Goal: Information Seeking & Learning: Learn about a topic

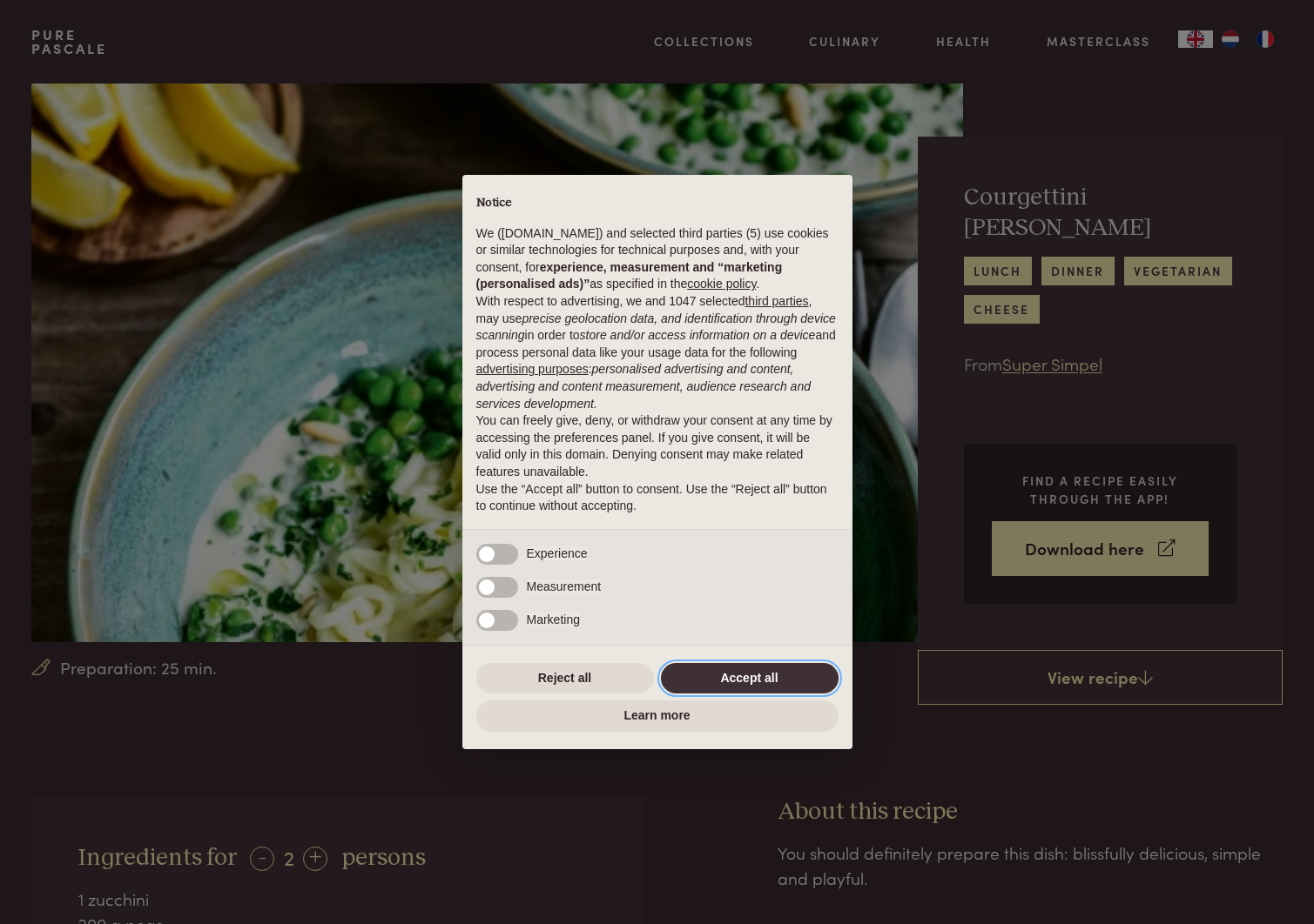
click at [740, 683] on button "Accept all" at bounding box center [749, 678] width 178 height 31
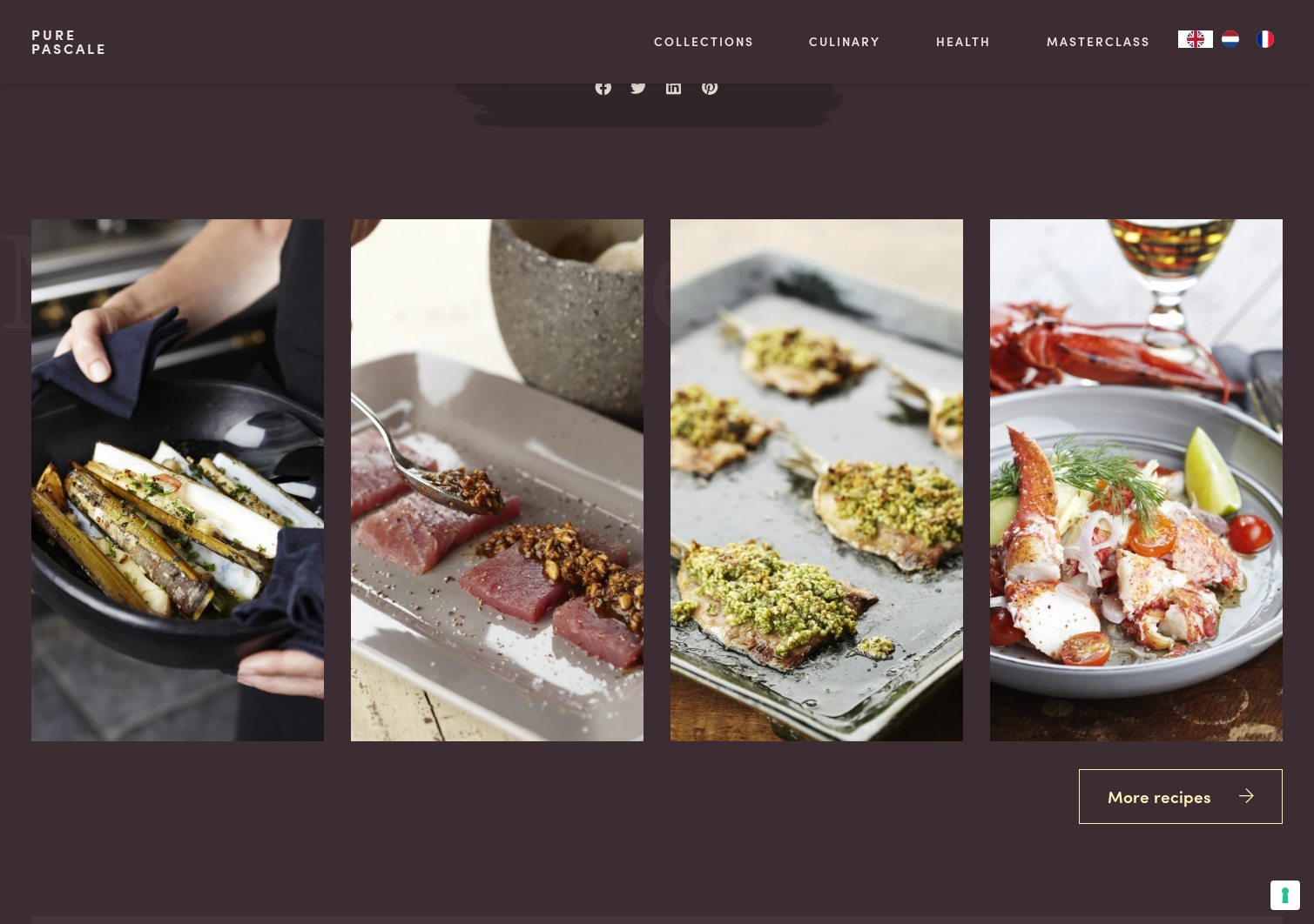
scroll to position [2210, 0]
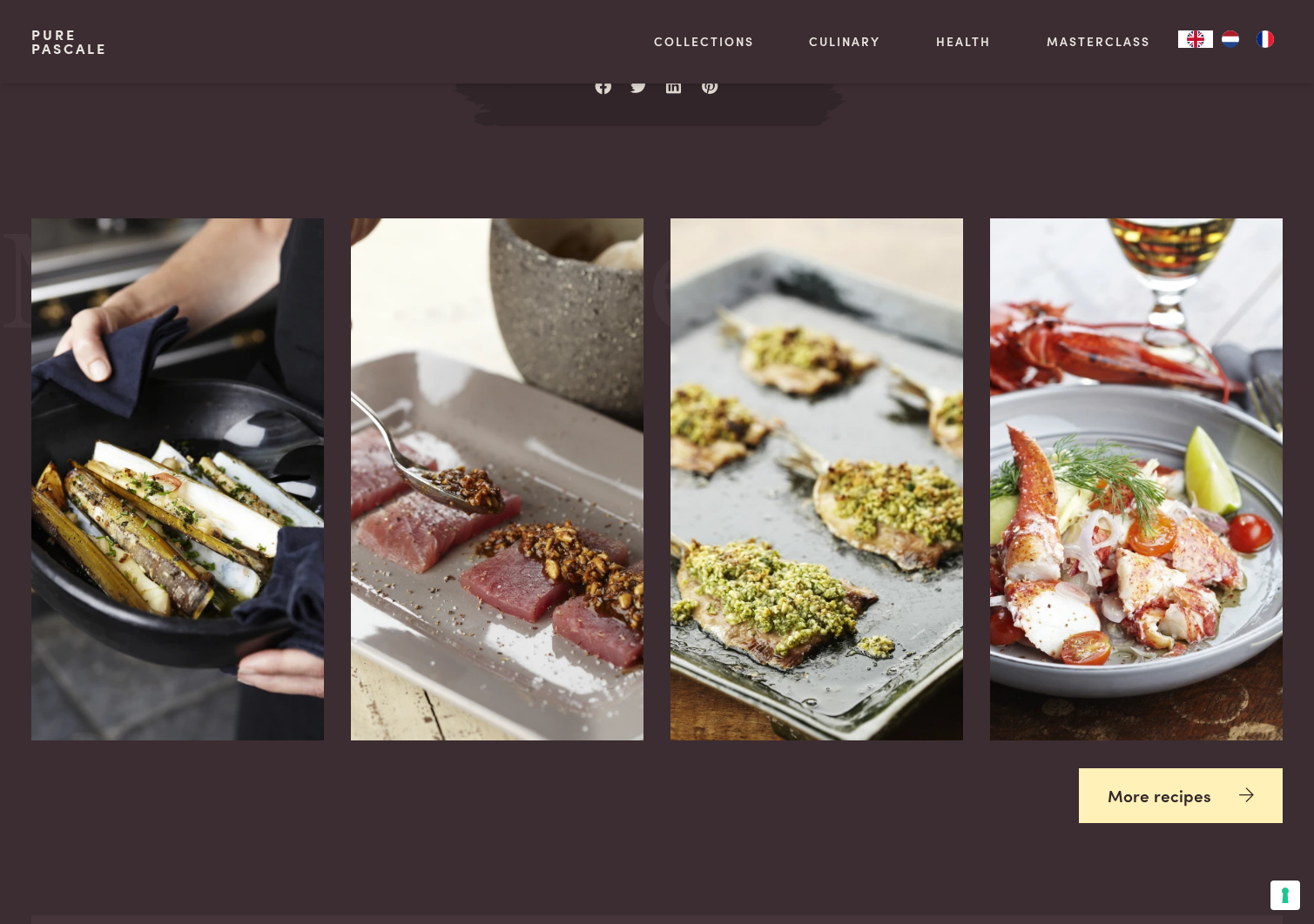
click at [1147, 793] on link "More recipes" at bounding box center [1181, 796] width 204 height 55
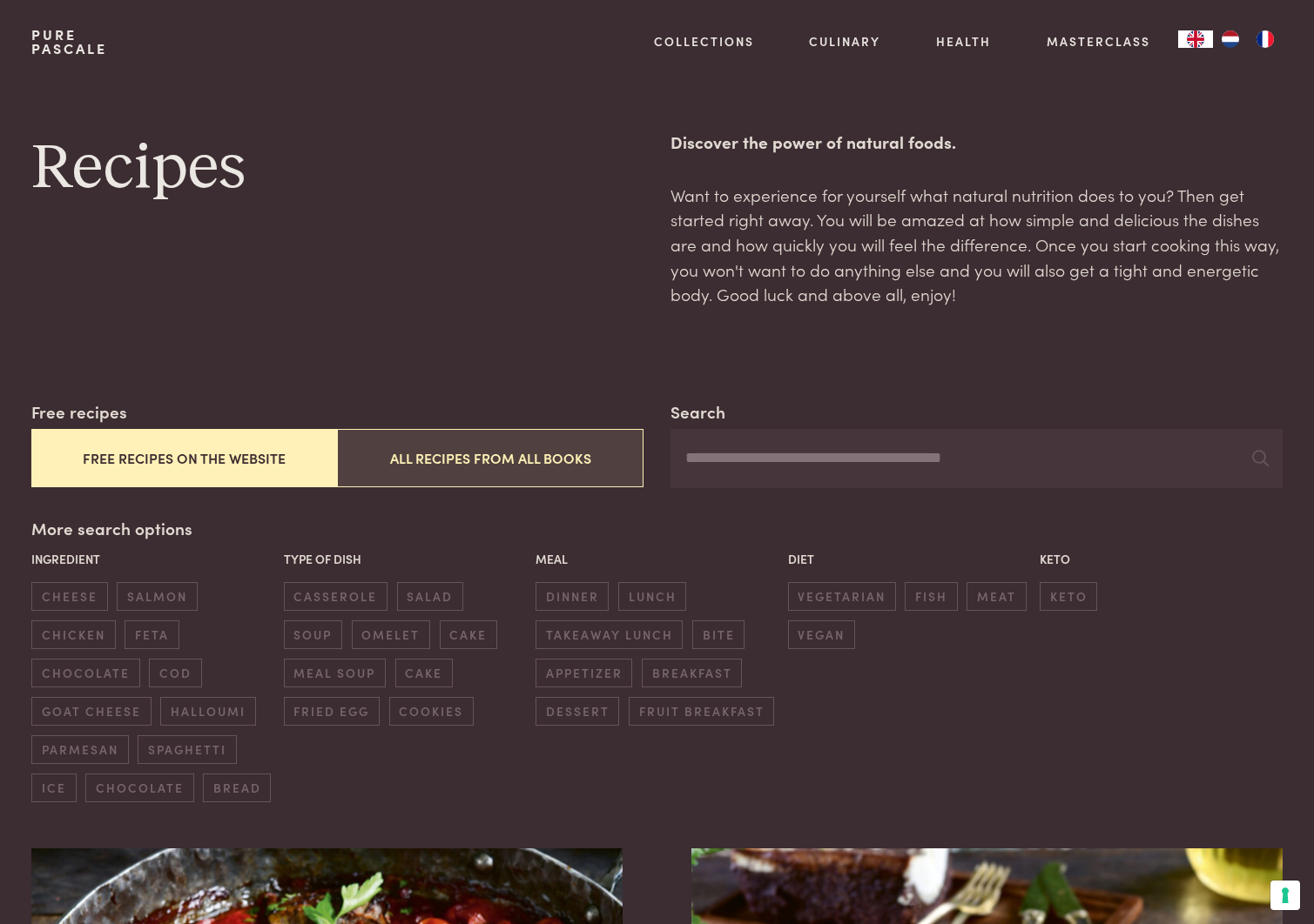
click at [495, 462] on button "All recipes from all books" at bounding box center [490, 458] width 306 height 58
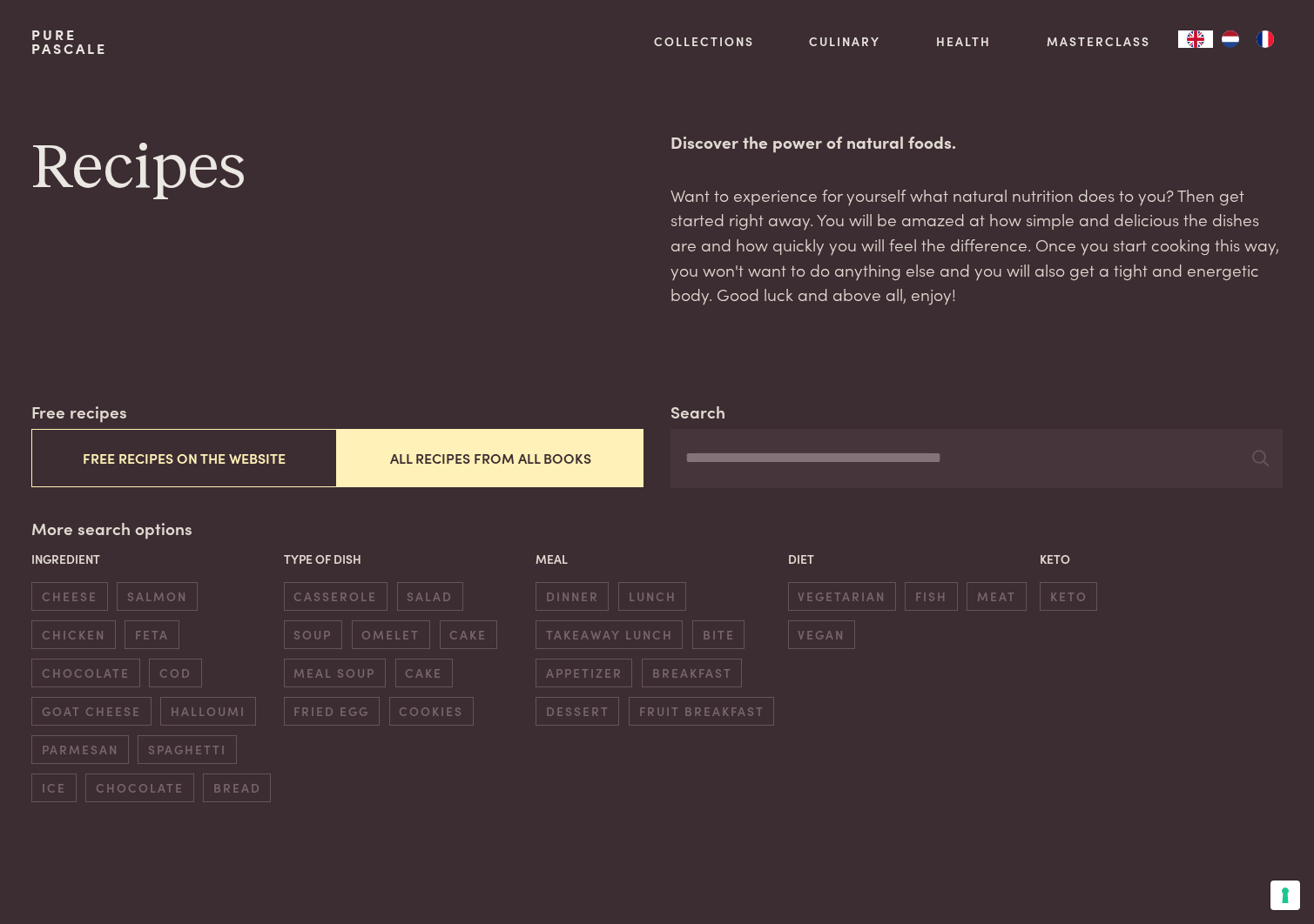
scroll to position [3, 0]
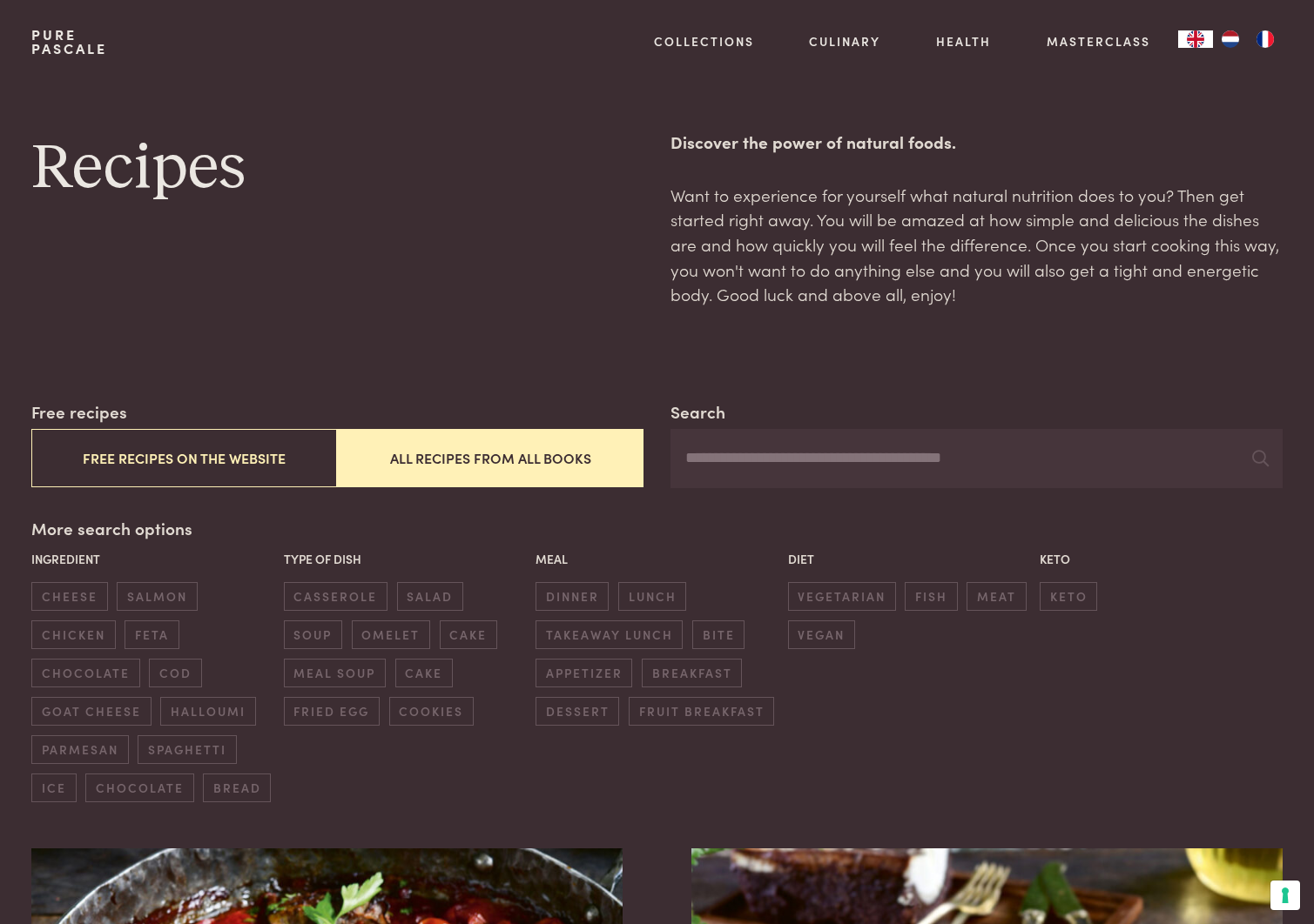
click at [771, 467] on input "Search" at bounding box center [975, 458] width 611 height 59
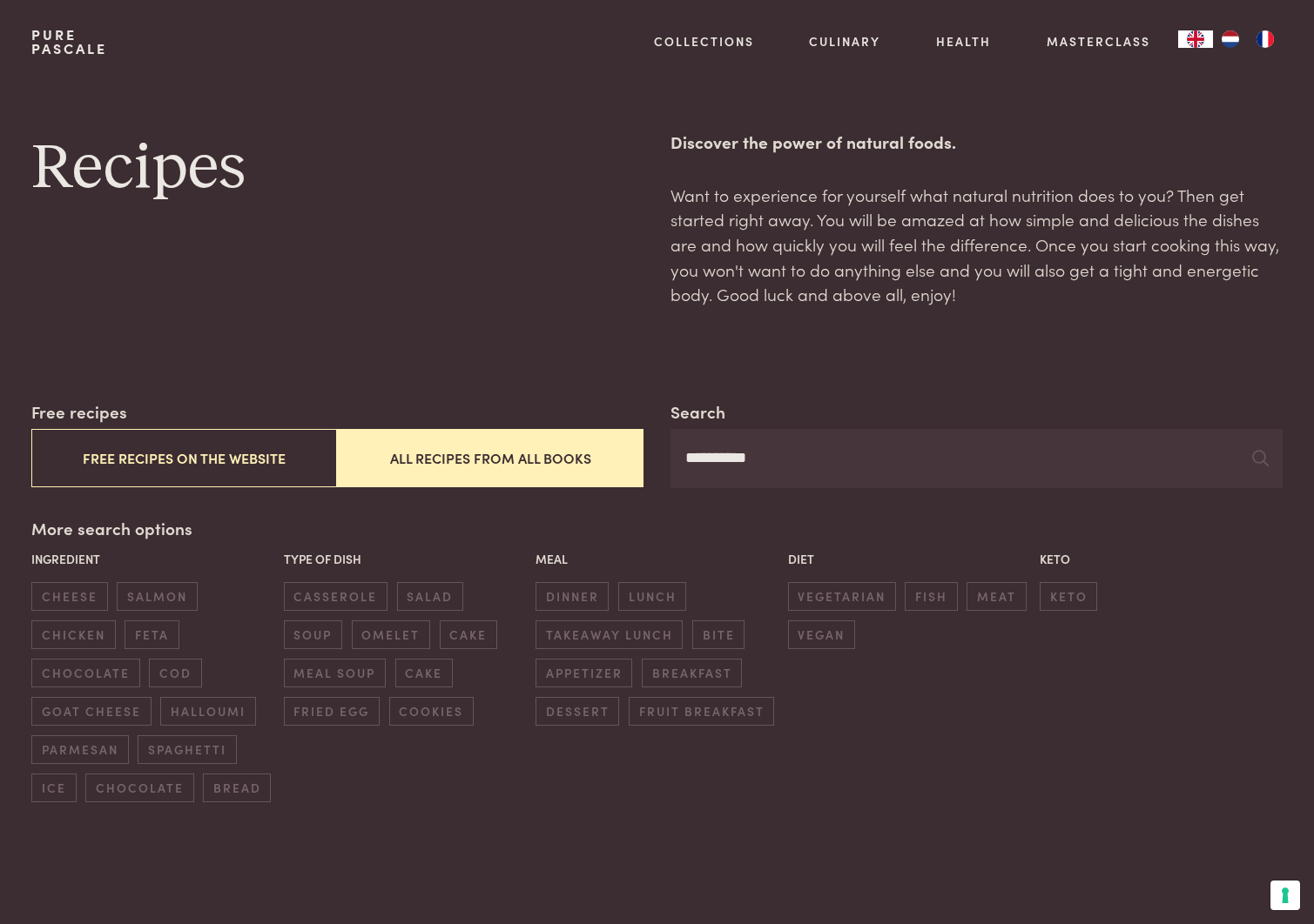
type input "**********"
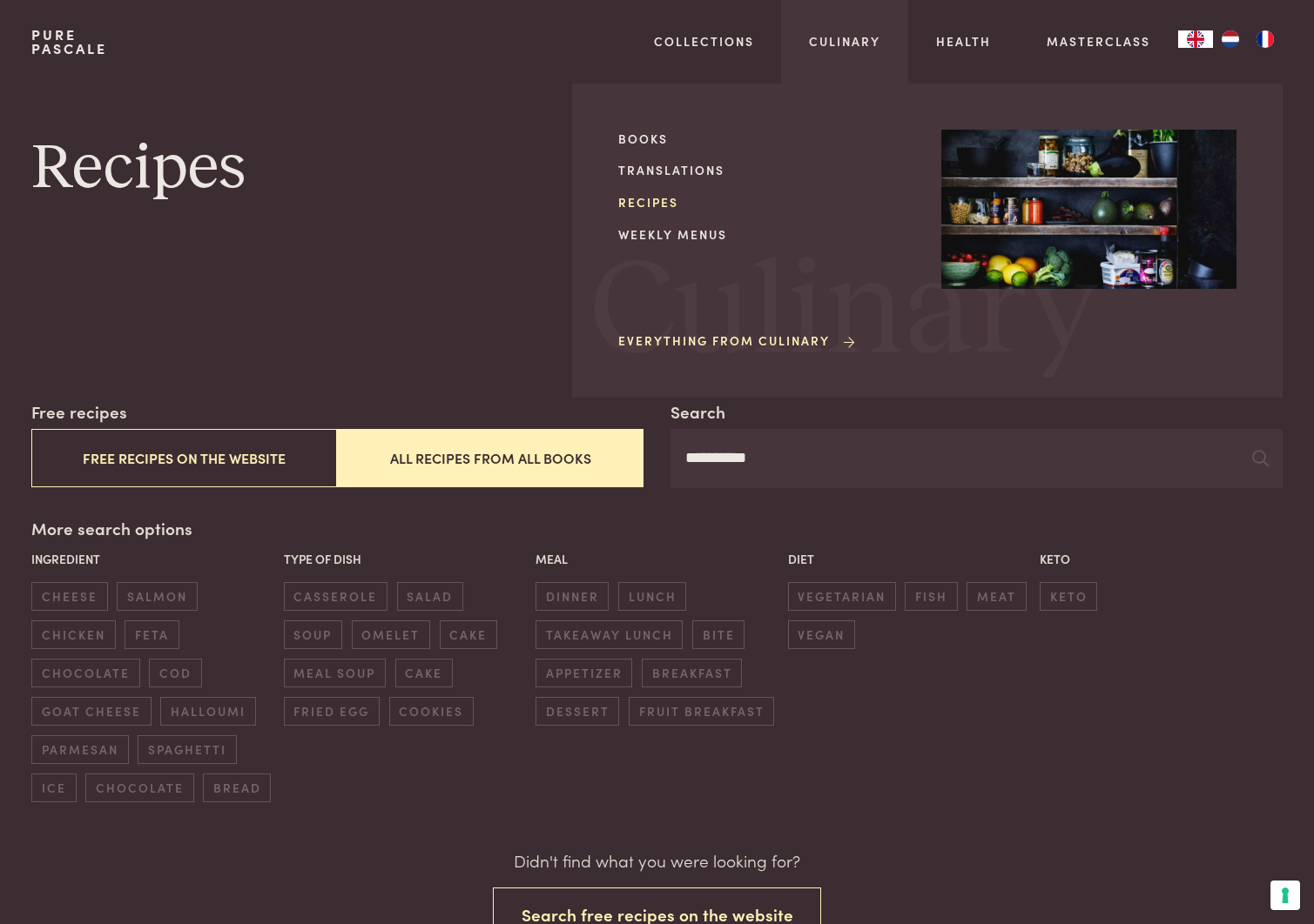
click at [661, 203] on link "Recipes" at bounding box center [766, 202] width 295 height 18
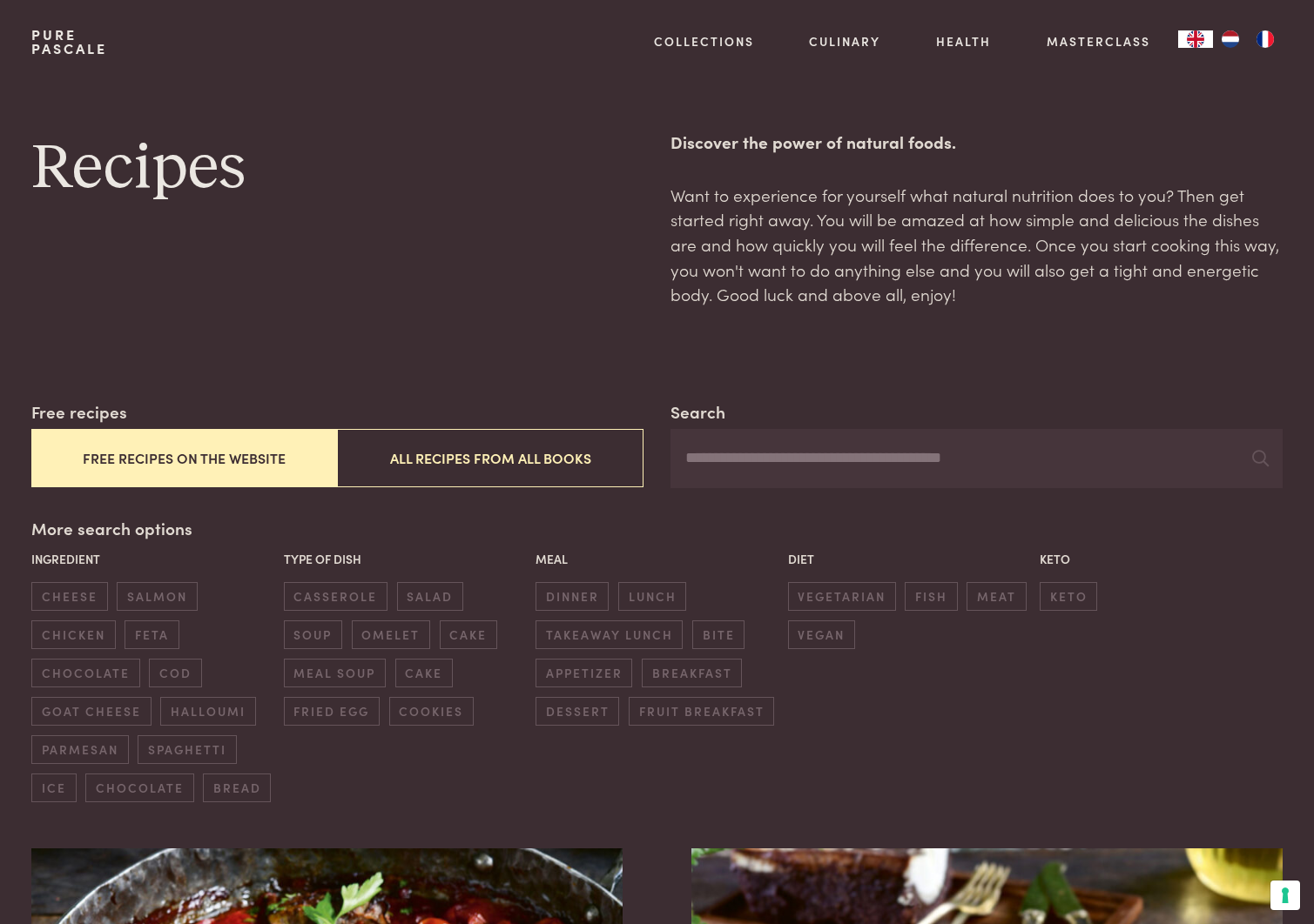
click at [170, 461] on button "Free recipes on the website" at bounding box center [184, 458] width 306 height 58
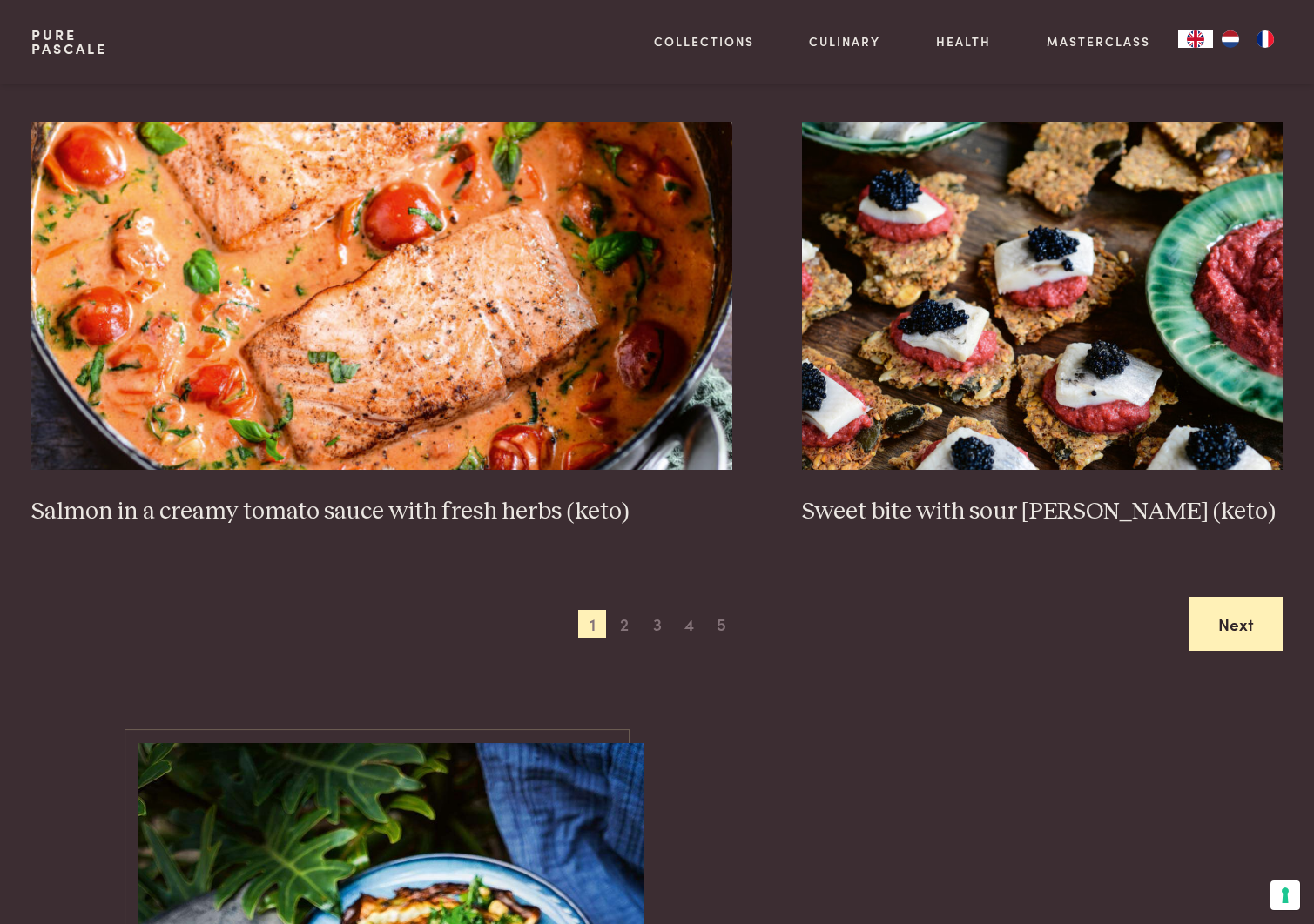
click at [1220, 616] on link "Next" at bounding box center [1236, 624] width 93 height 55
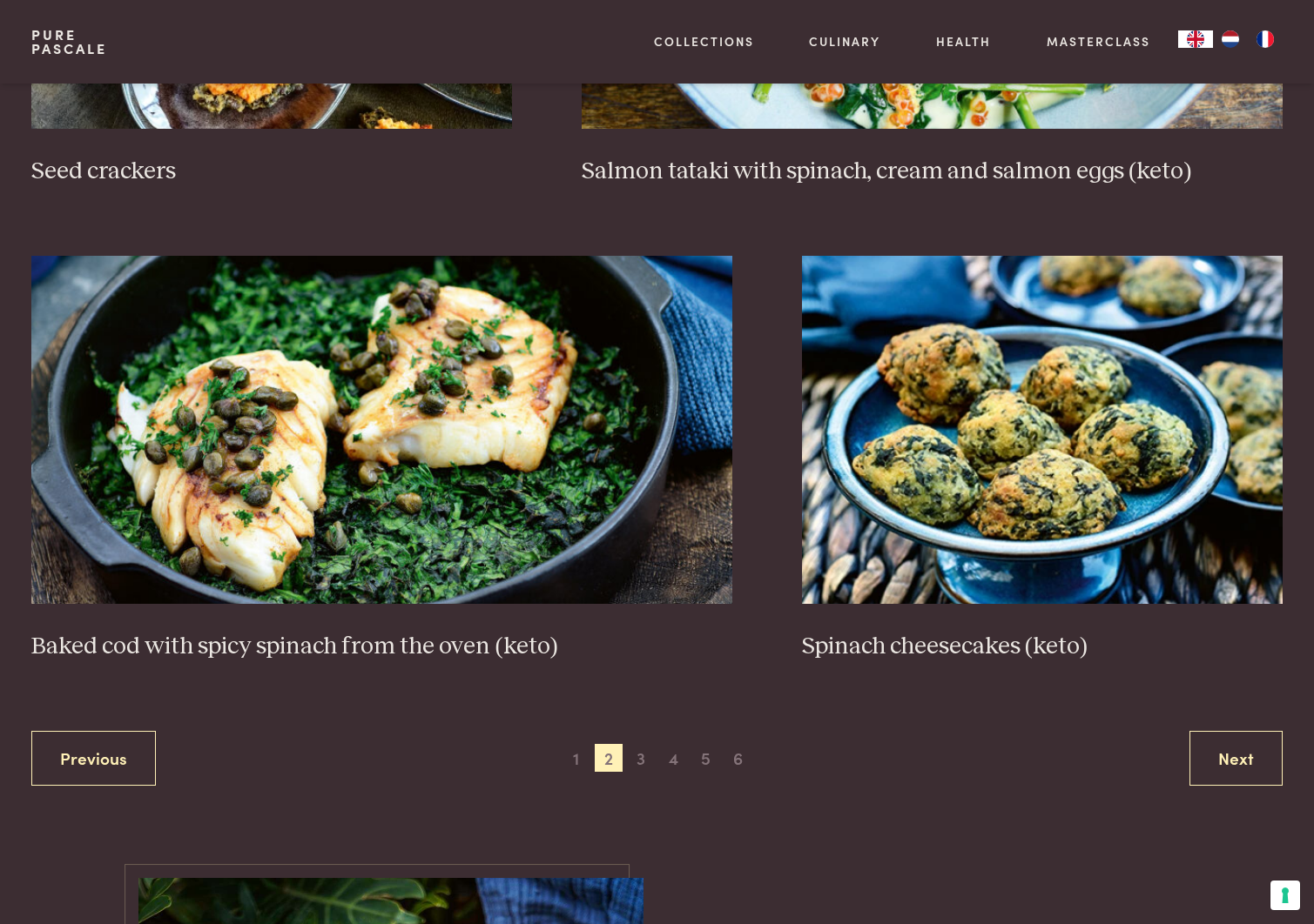
scroll to position [3005, 0]
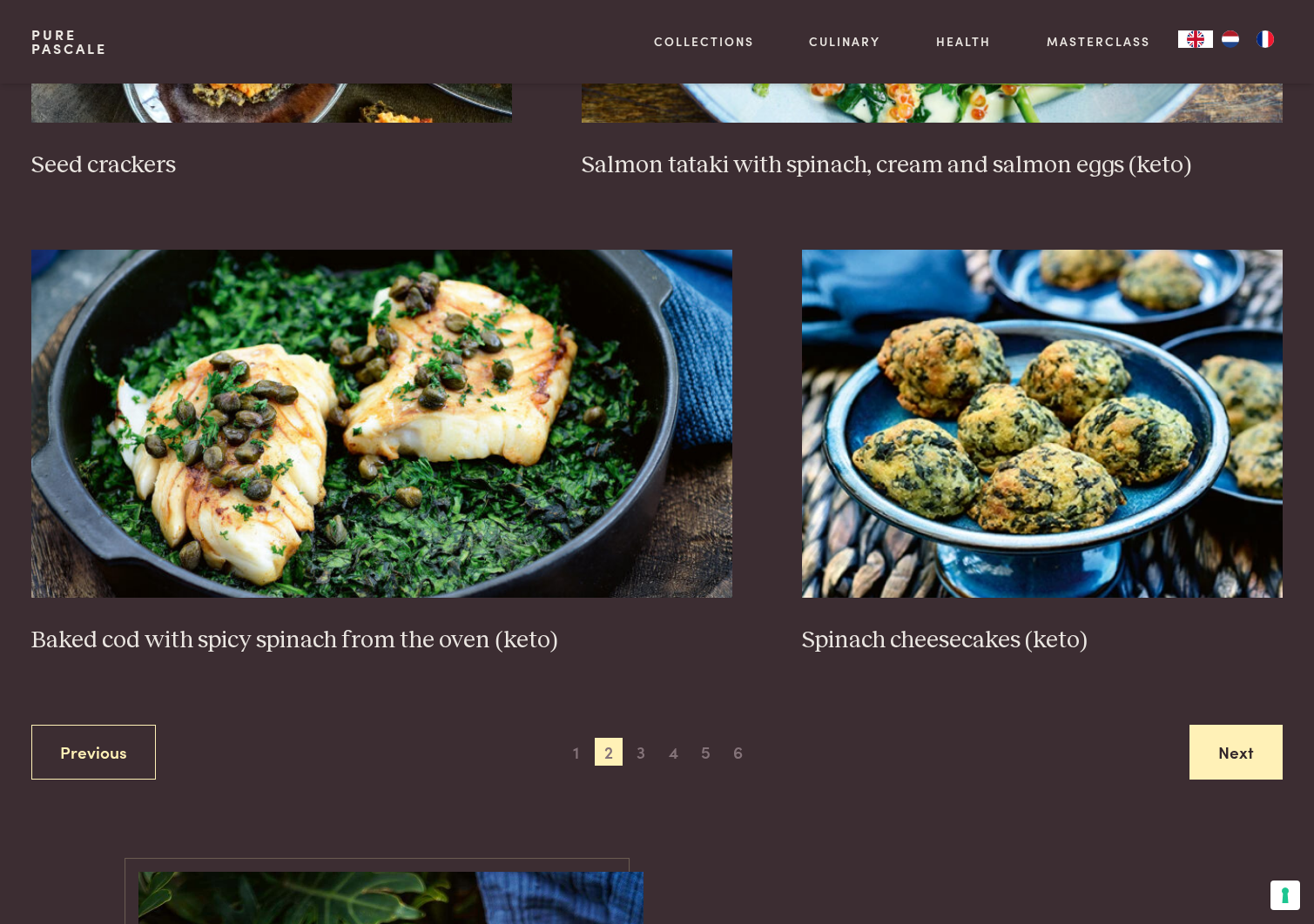
click at [1240, 751] on link "Next" at bounding box center [1236, 752] width 93 height 55
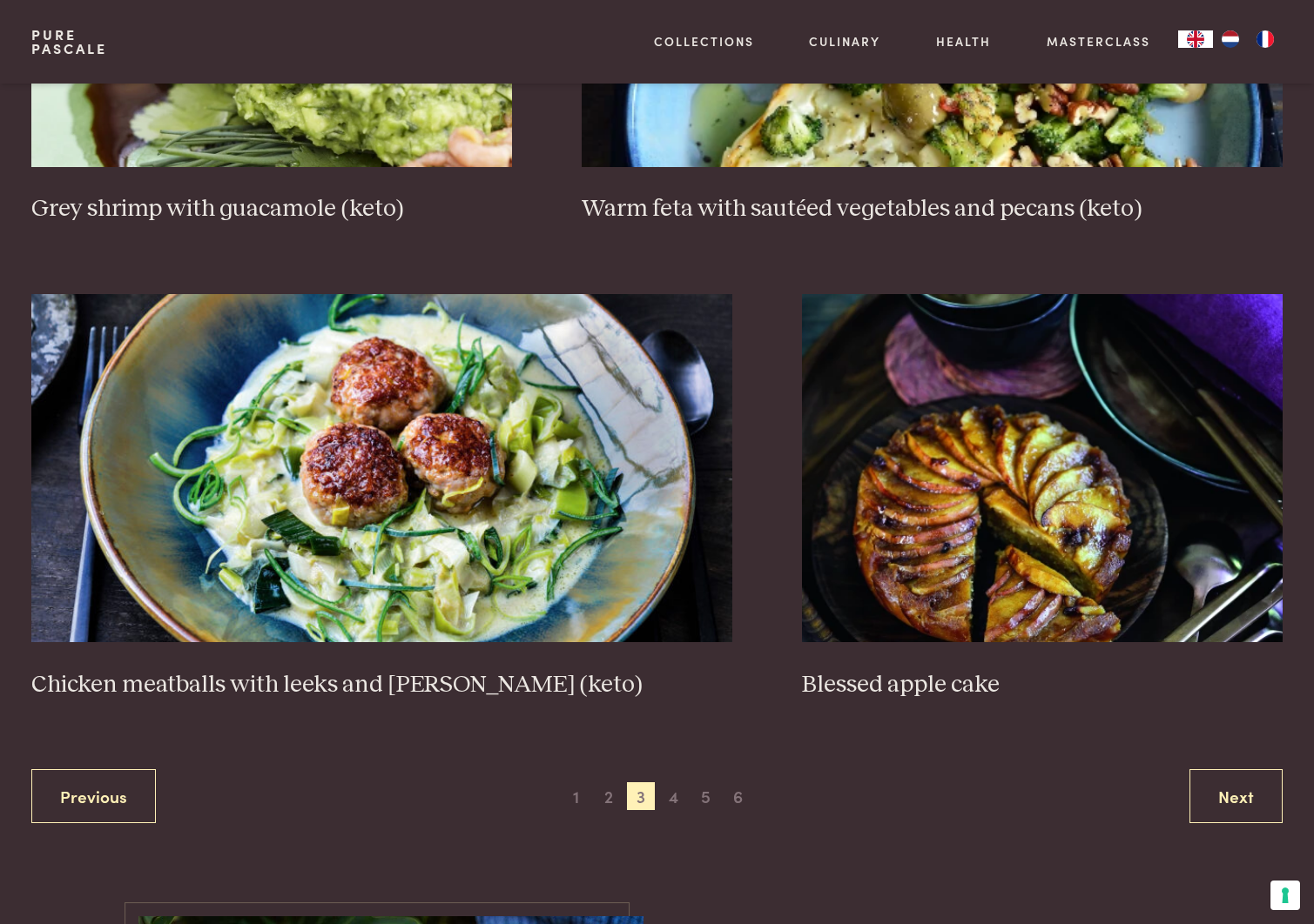
scroll to position [3056, 0]
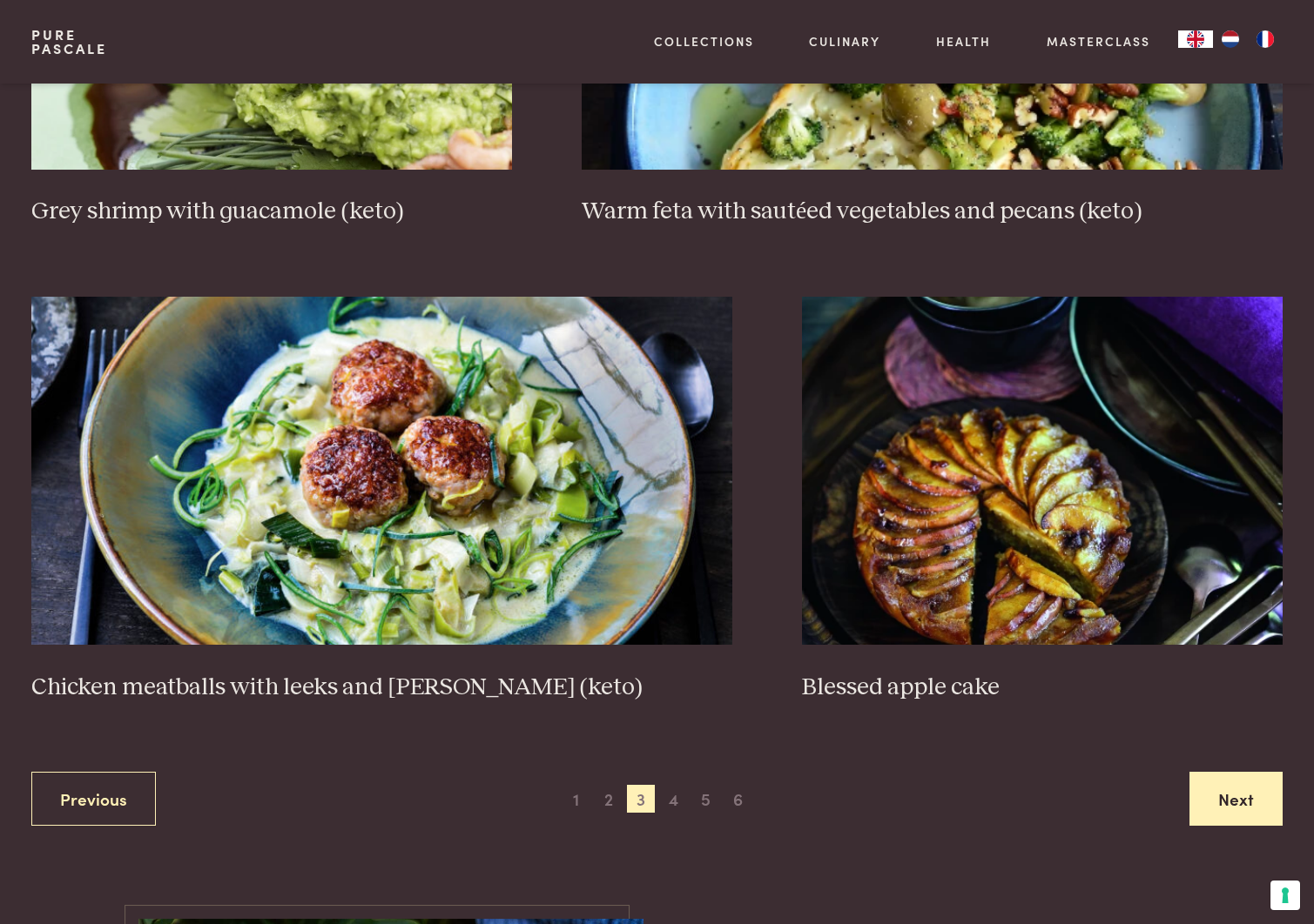
click at [1236, 772] on link "Next" at bounding box center [1236, 799] width 93 height 55
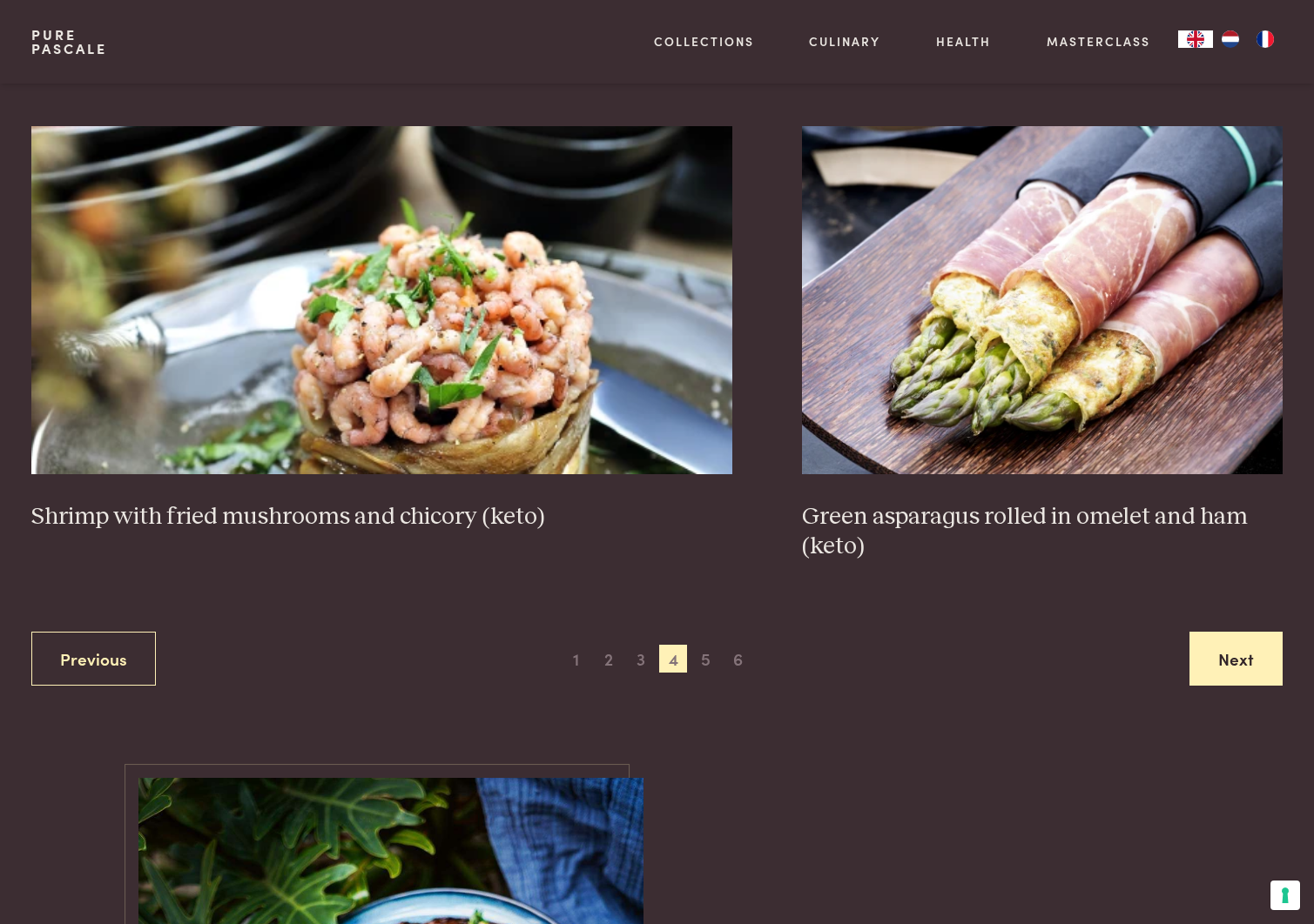
click at [1231, 662] on link "Next" at bounding box center [1236, 659] width 93 height 55
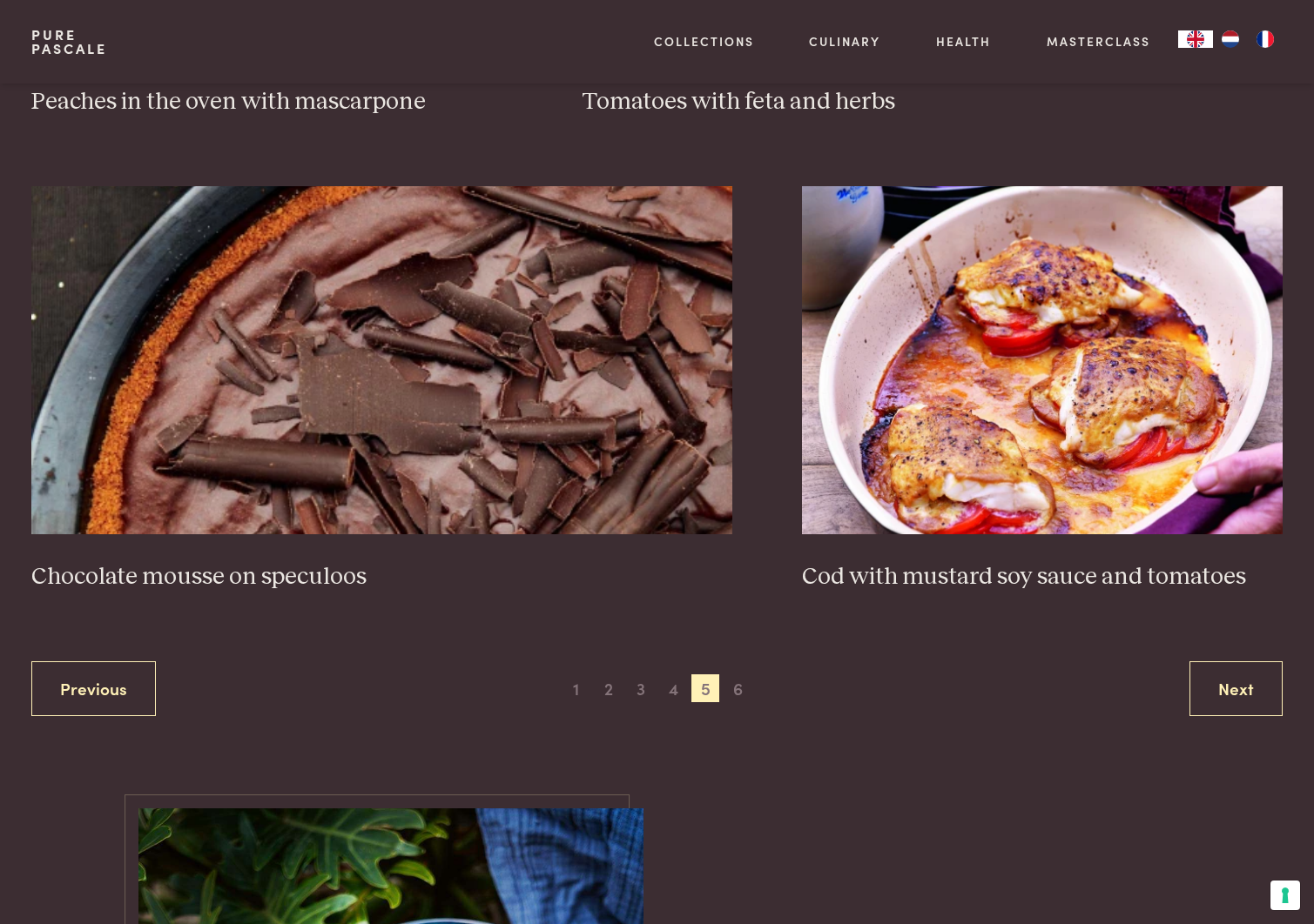
scroll to position [3073, 0]
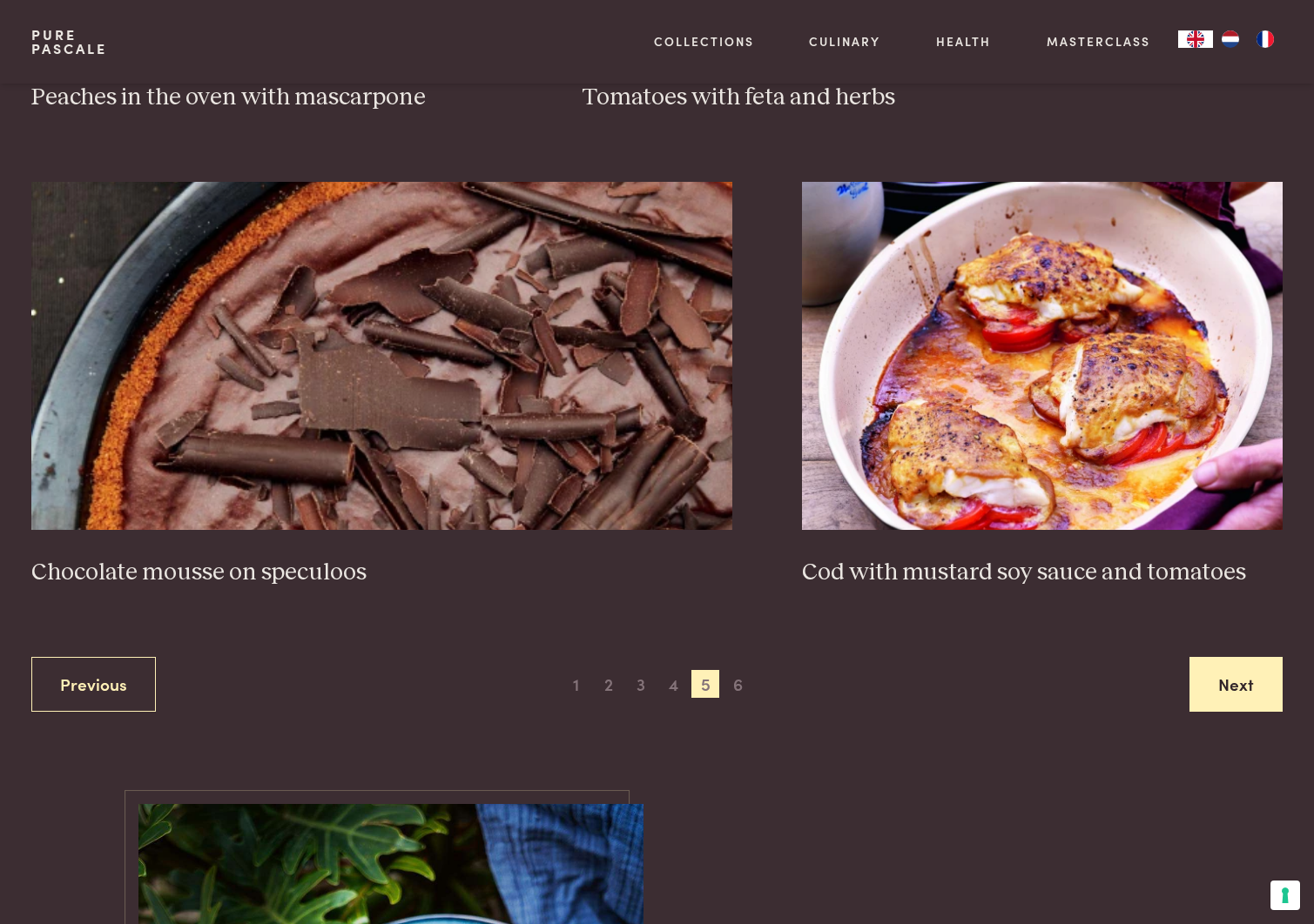
click at [1234, 680] on link "Next" at bounding box center [1236, 685] width 93 height 55
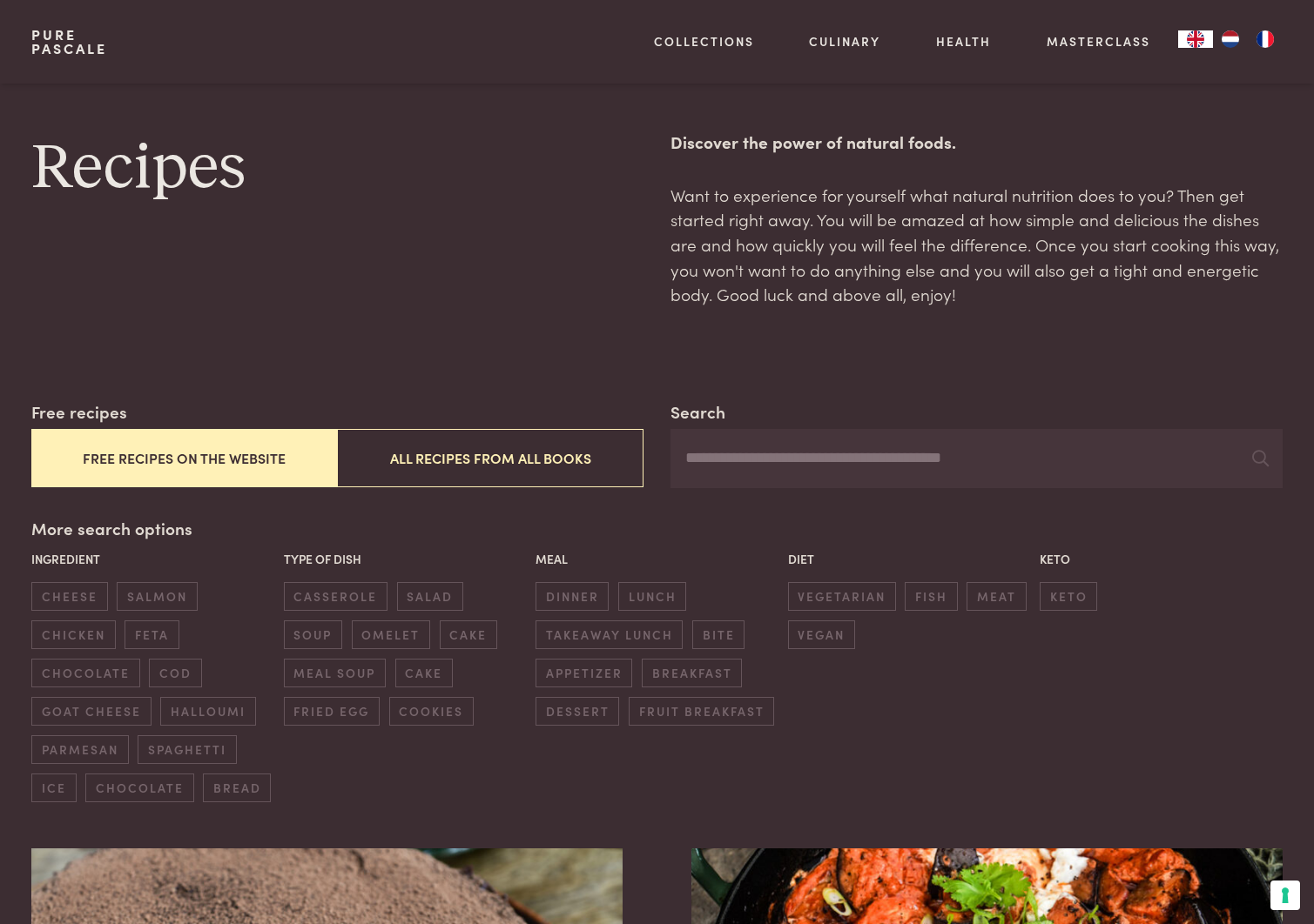
scroll to position [712, 0]
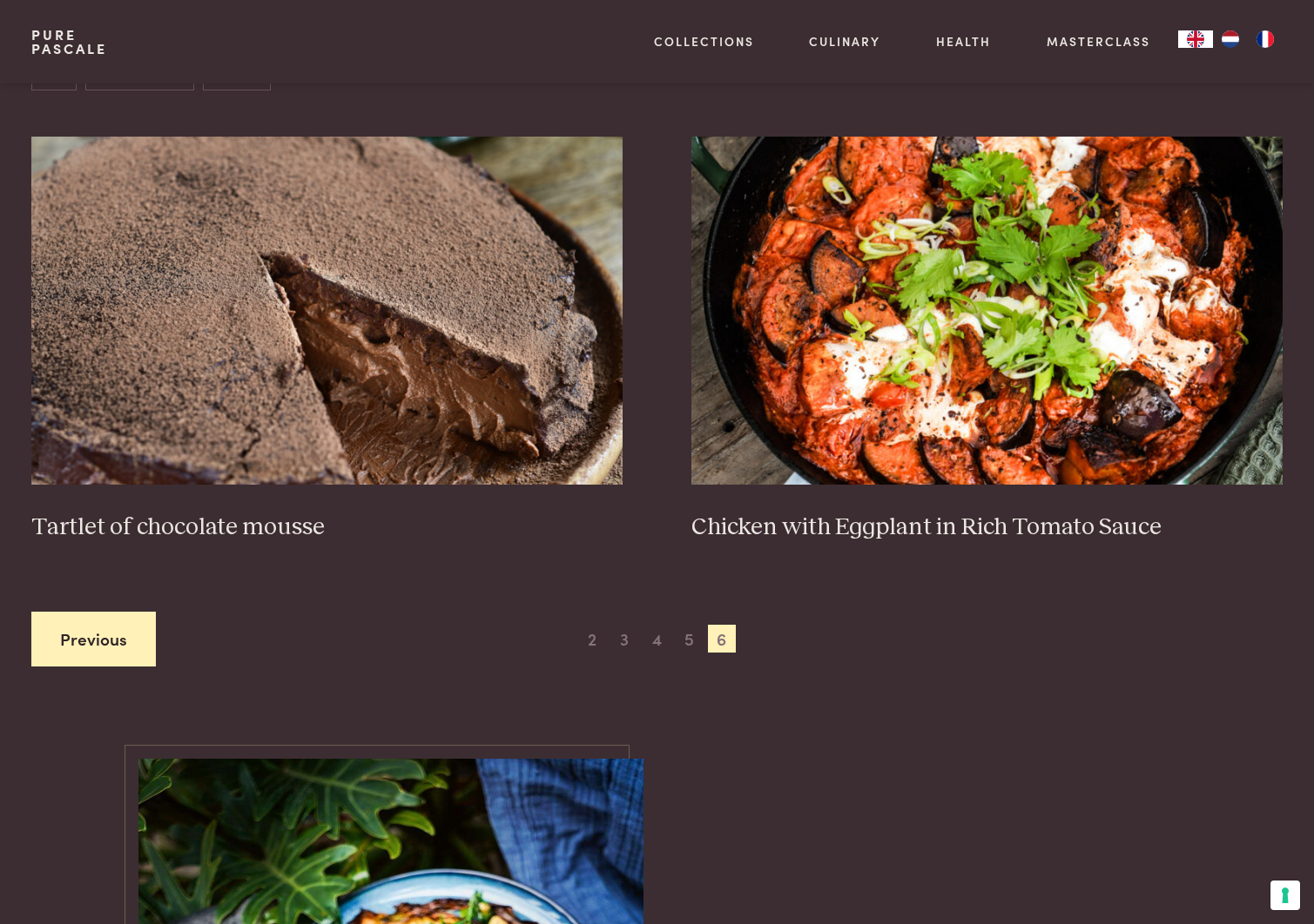
click at [87, 641] on link "Previous" at bounding box center [93, 639] width 125 height 55
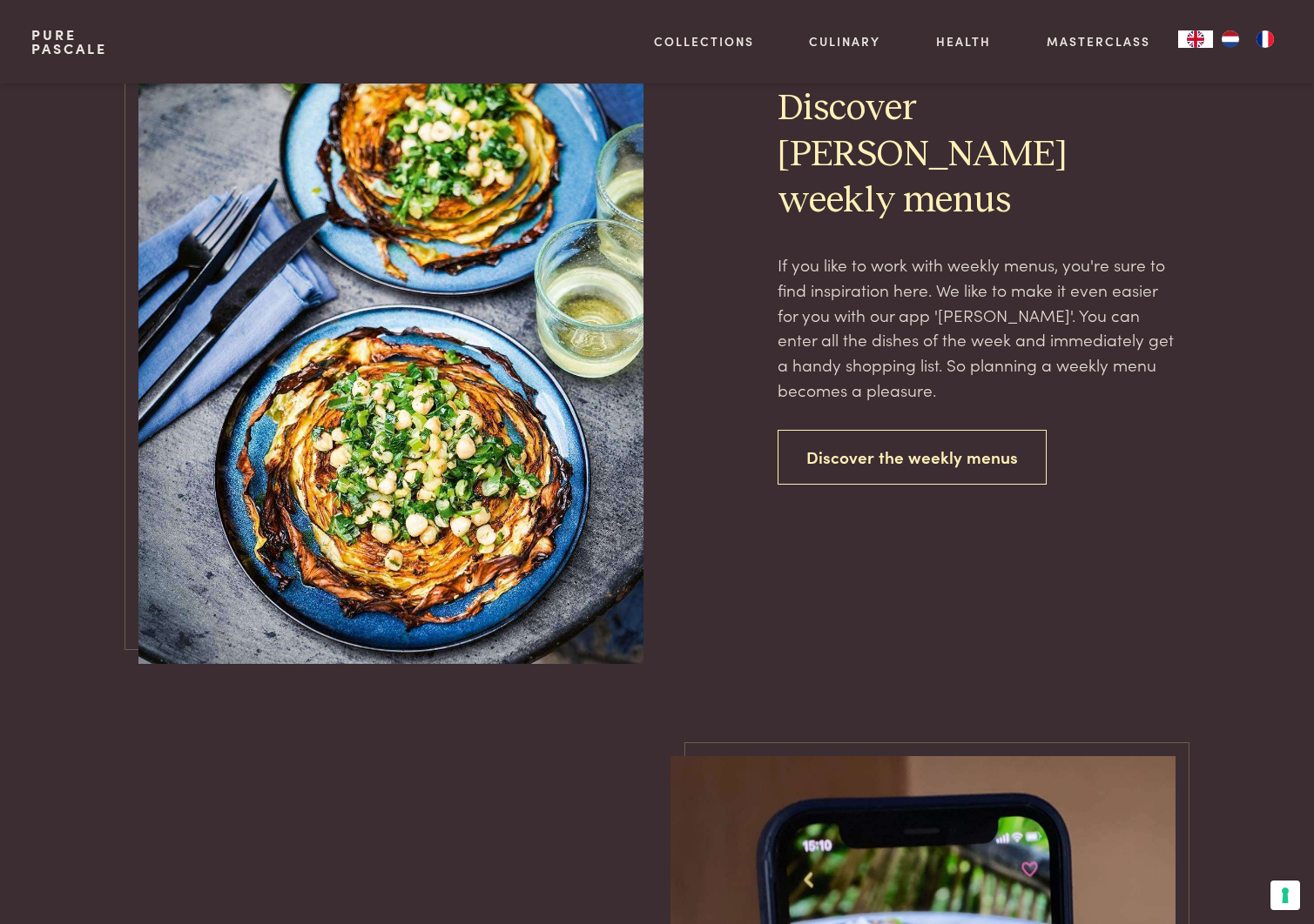
scroll to position [1561, 0]
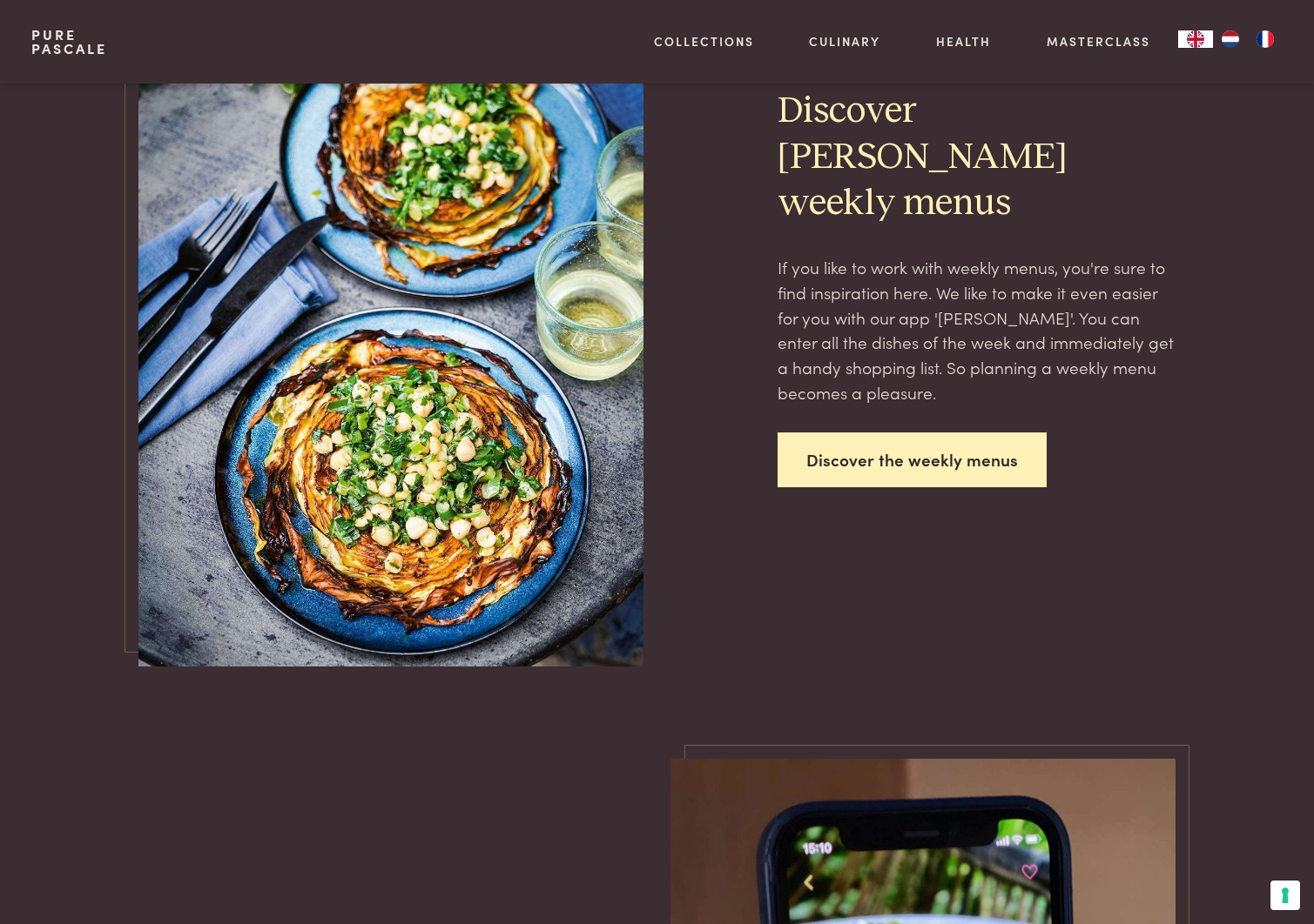
click at [897, 445] on link "Discover the weekly menus" at bounding box center [912, 460] width 269 height 55
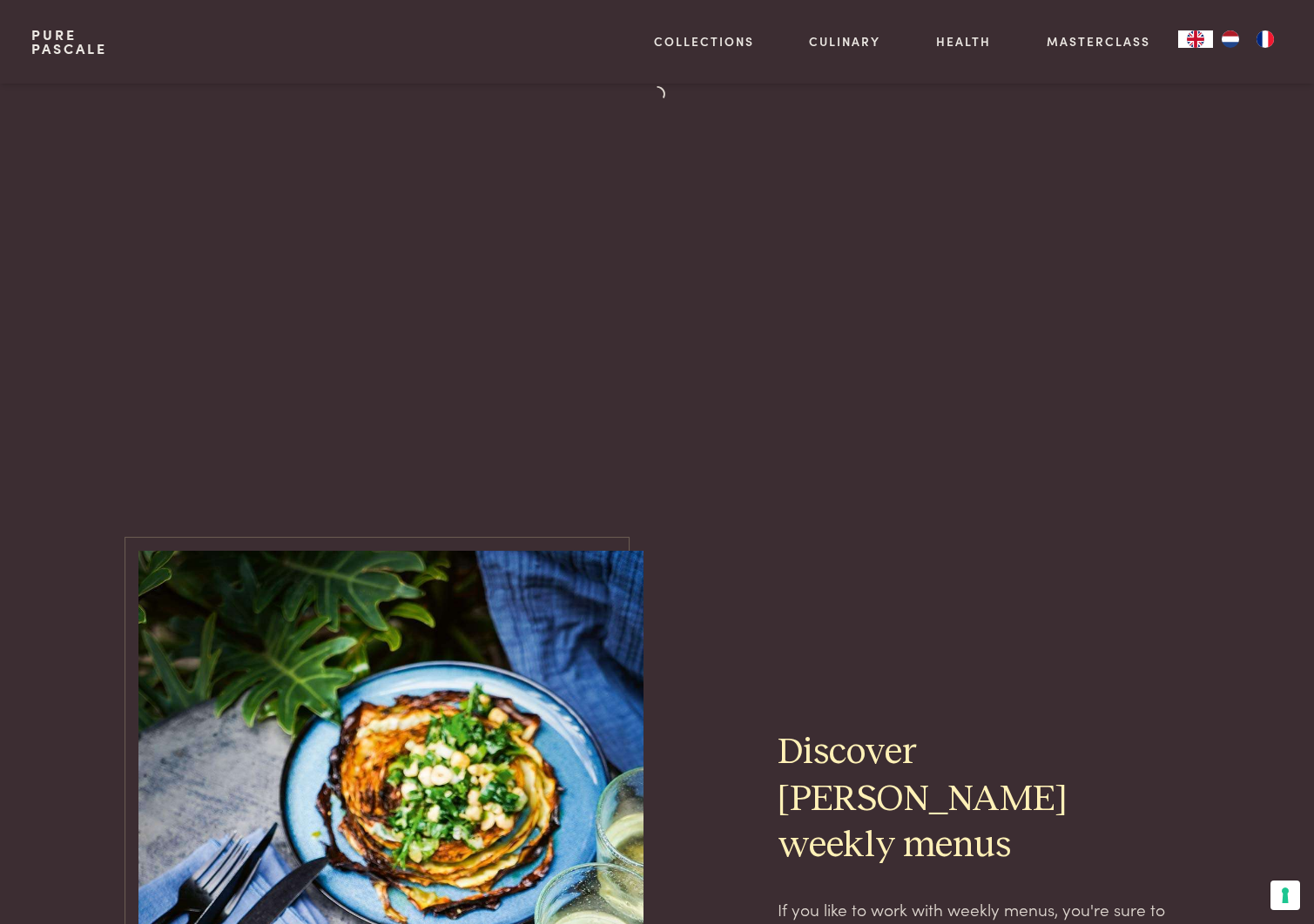
scroll to position [742, 0]
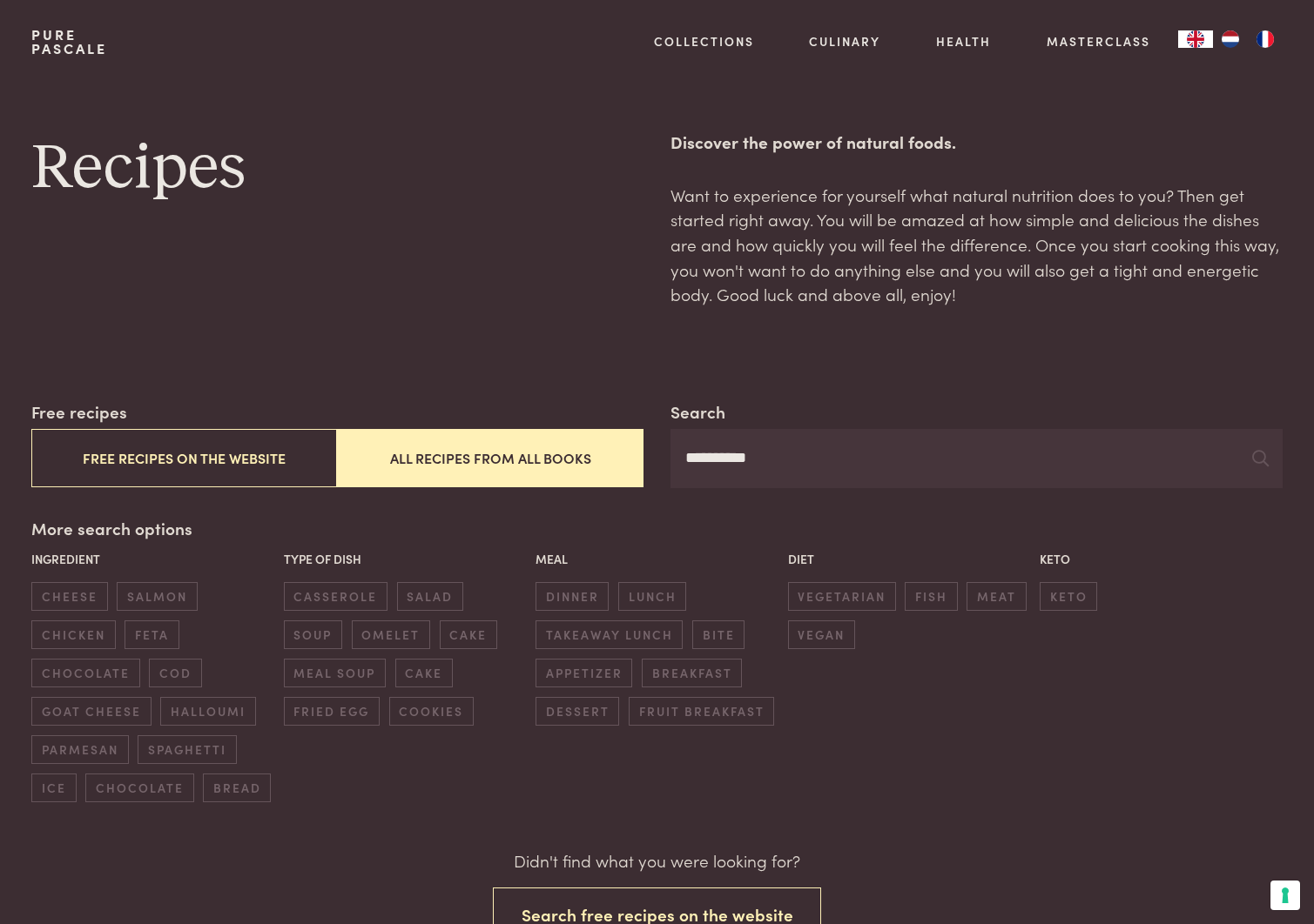
click at [811, 458] on input "**********" at bounding box center [975, 458] width 611 height 59
type input "*"
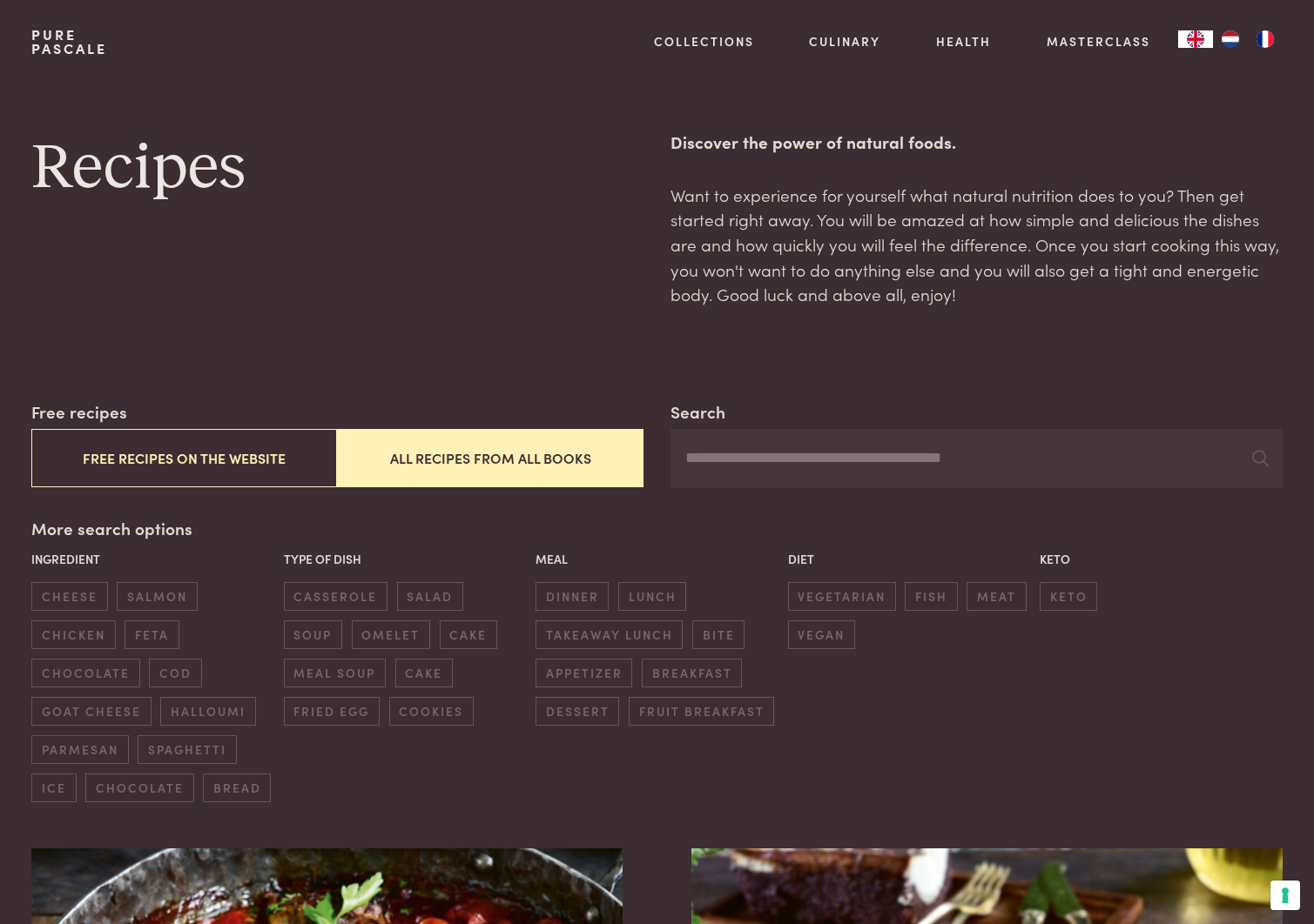
click at [514, 456] on button "All recipes from all books" at bounding box center [490, 458] width 306 height 58
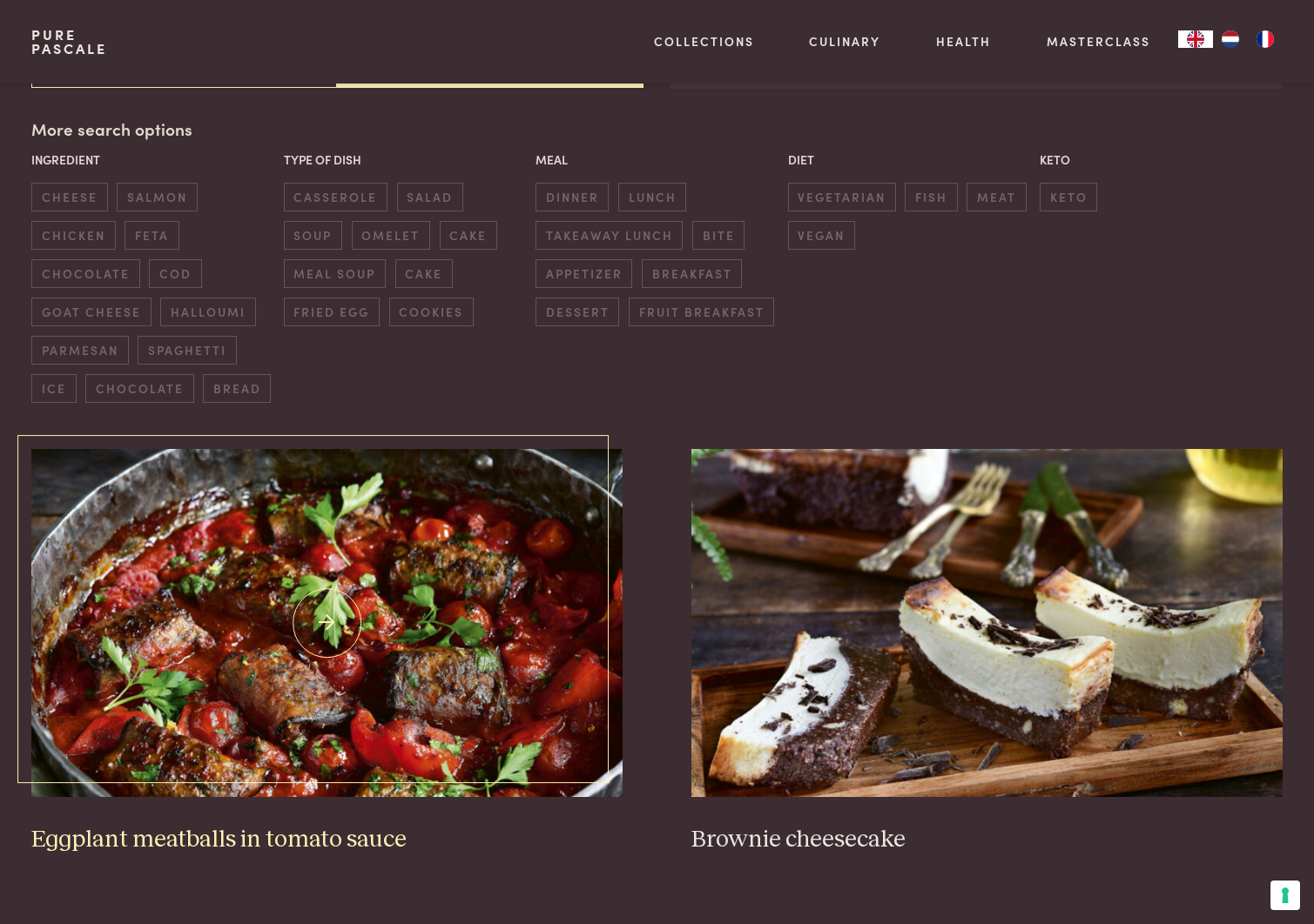
scroll to position [400, 0]
click at [168, 83] on div "Pure [PERSON_NAME] Collections Kitchenware Tableware Bathroom Interior Inspirat…" at bounding box center [656, 42] width 1250 height 84
click at [419, 86] on button "All recipes from all books" at bounding box center [490, 59] width 306 height 58
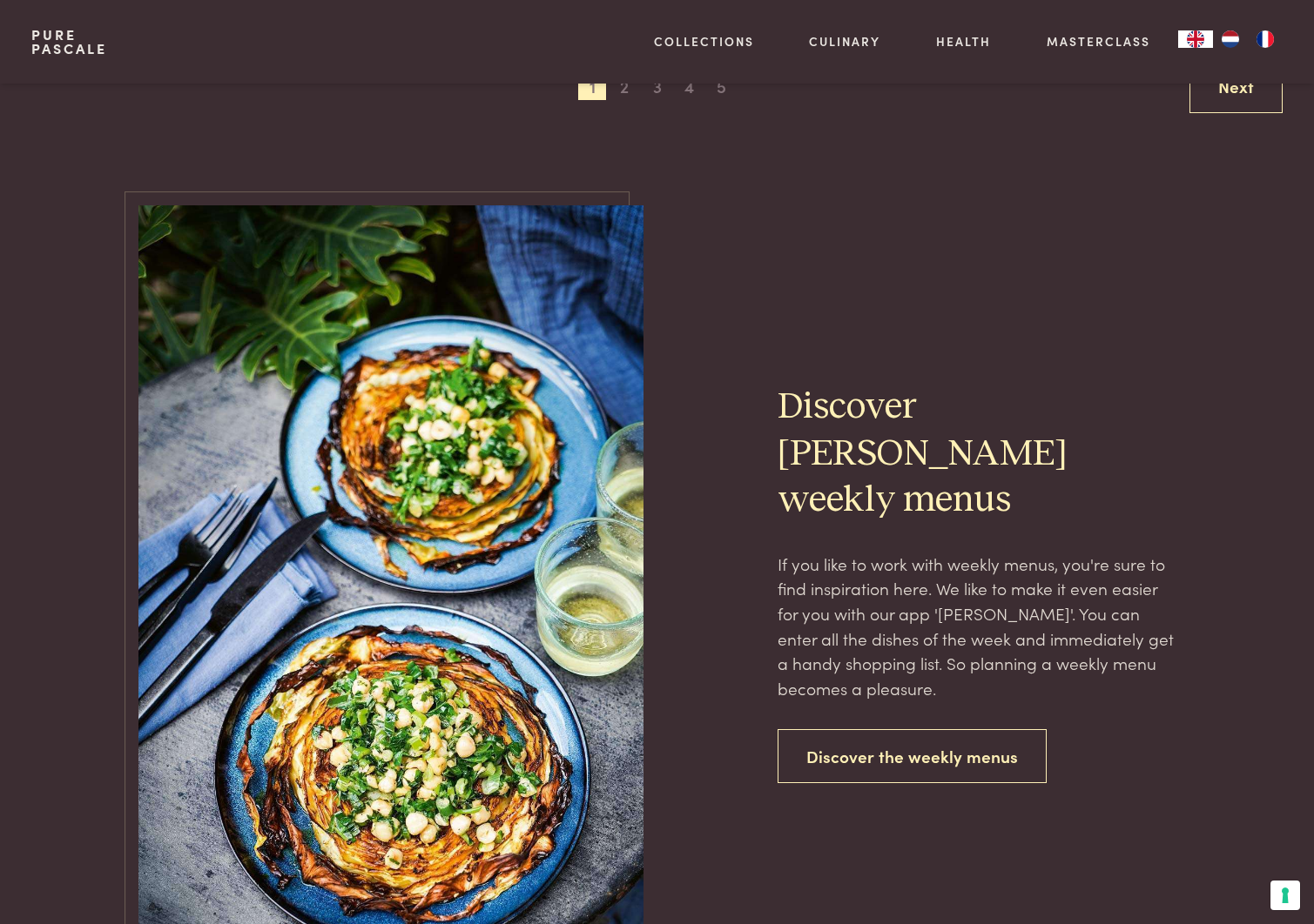
scroll to position [3711, 0]
